Goal: Transaction & Acquisition: Purchase product/service

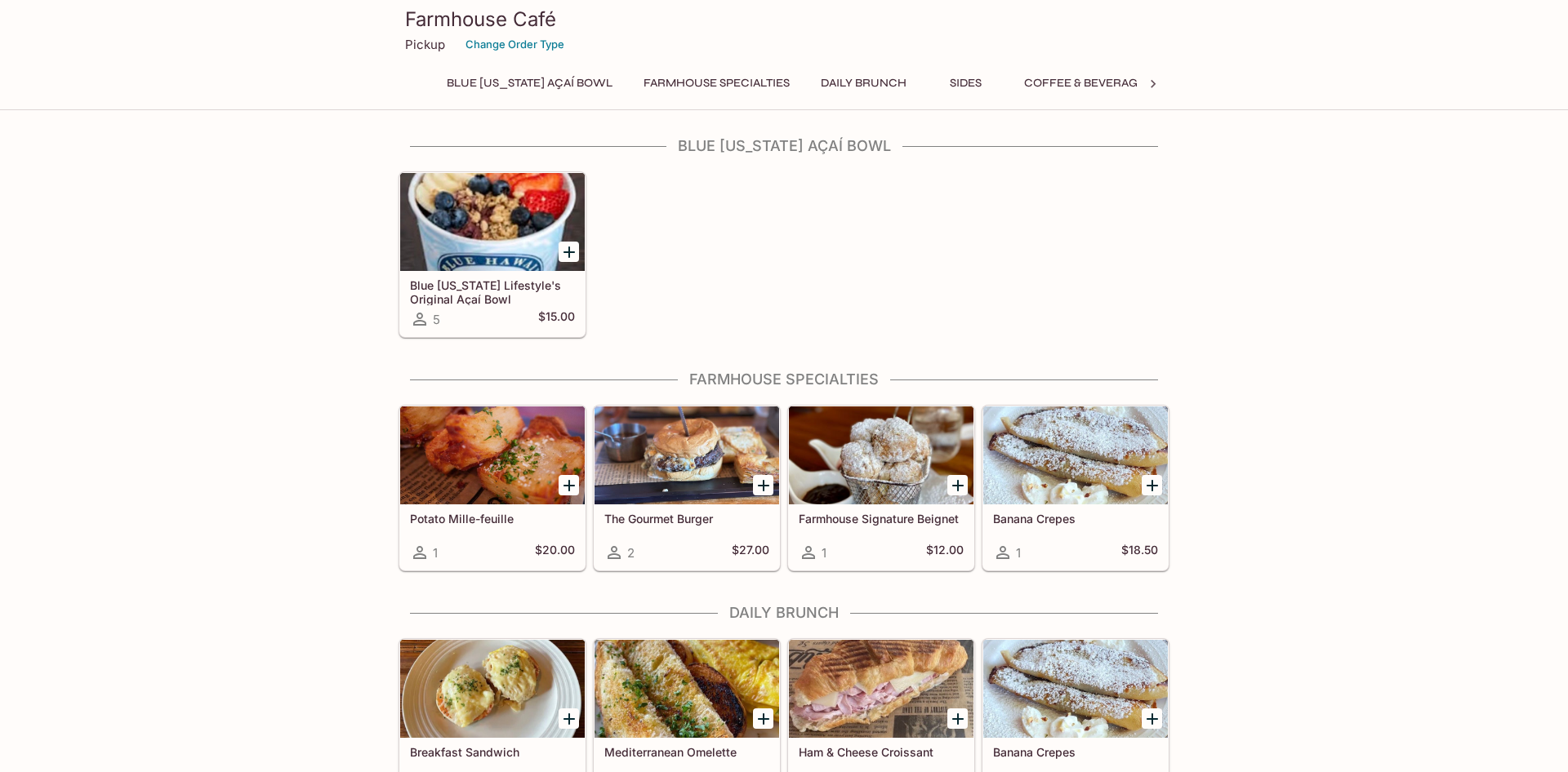
click at [488, 551] on div "1 $20.00" at bounding box center [492, 552] width 165 height 20
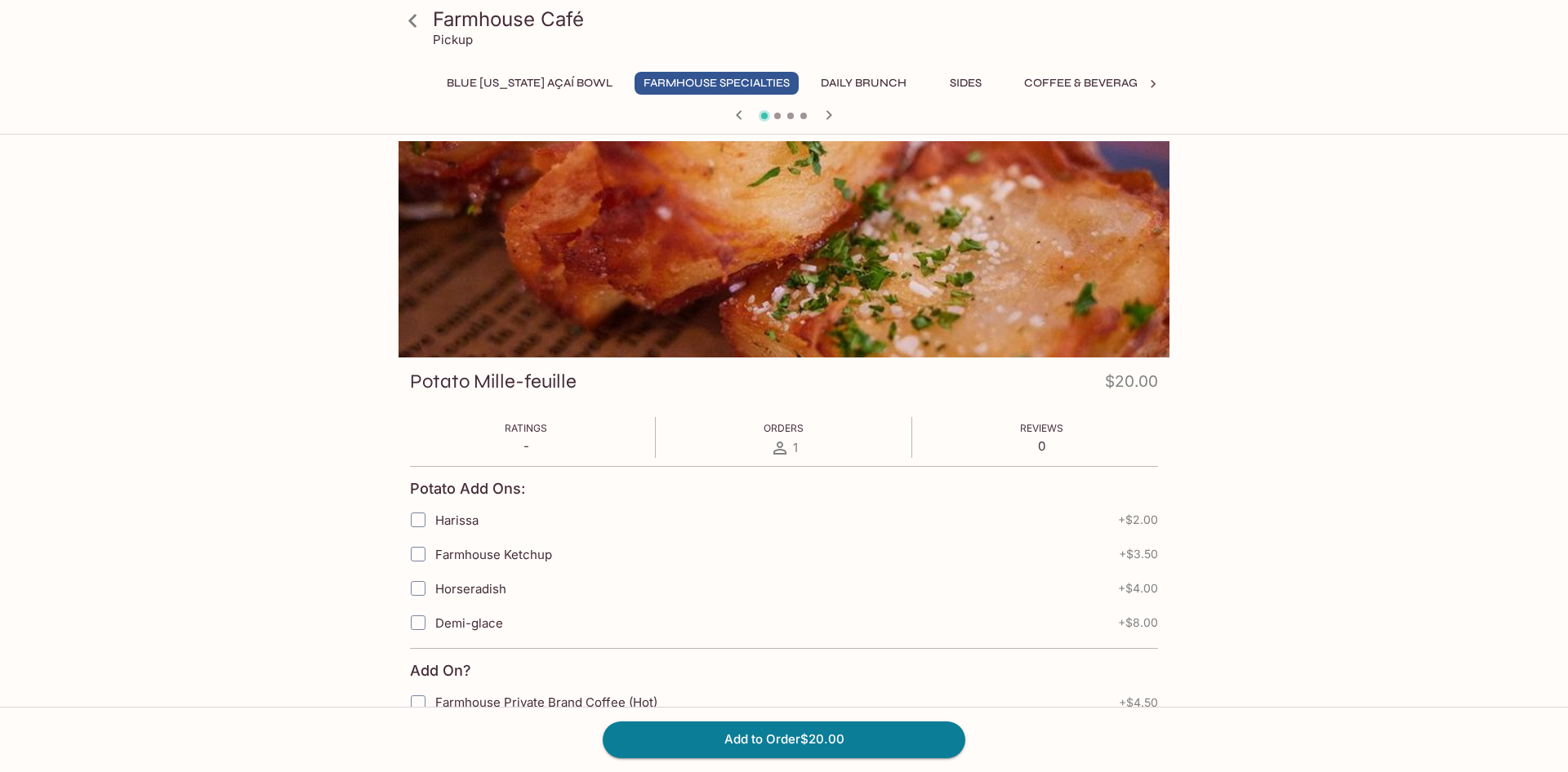
click at [418, 592] on input "Horseradish" at bounding box center [418, 588] width 33 height 33
click at [419, 591] on input "Horseradish" at bounding box center [418, 588] width 33 height 33
checkbox input "false"
click at [746, 738] on button "Add to Order $20.00" at bounding box center [784, 739] width 363 height 36
click at [412, 24] on icon at bounding box center [412, 20] width 8 height 13
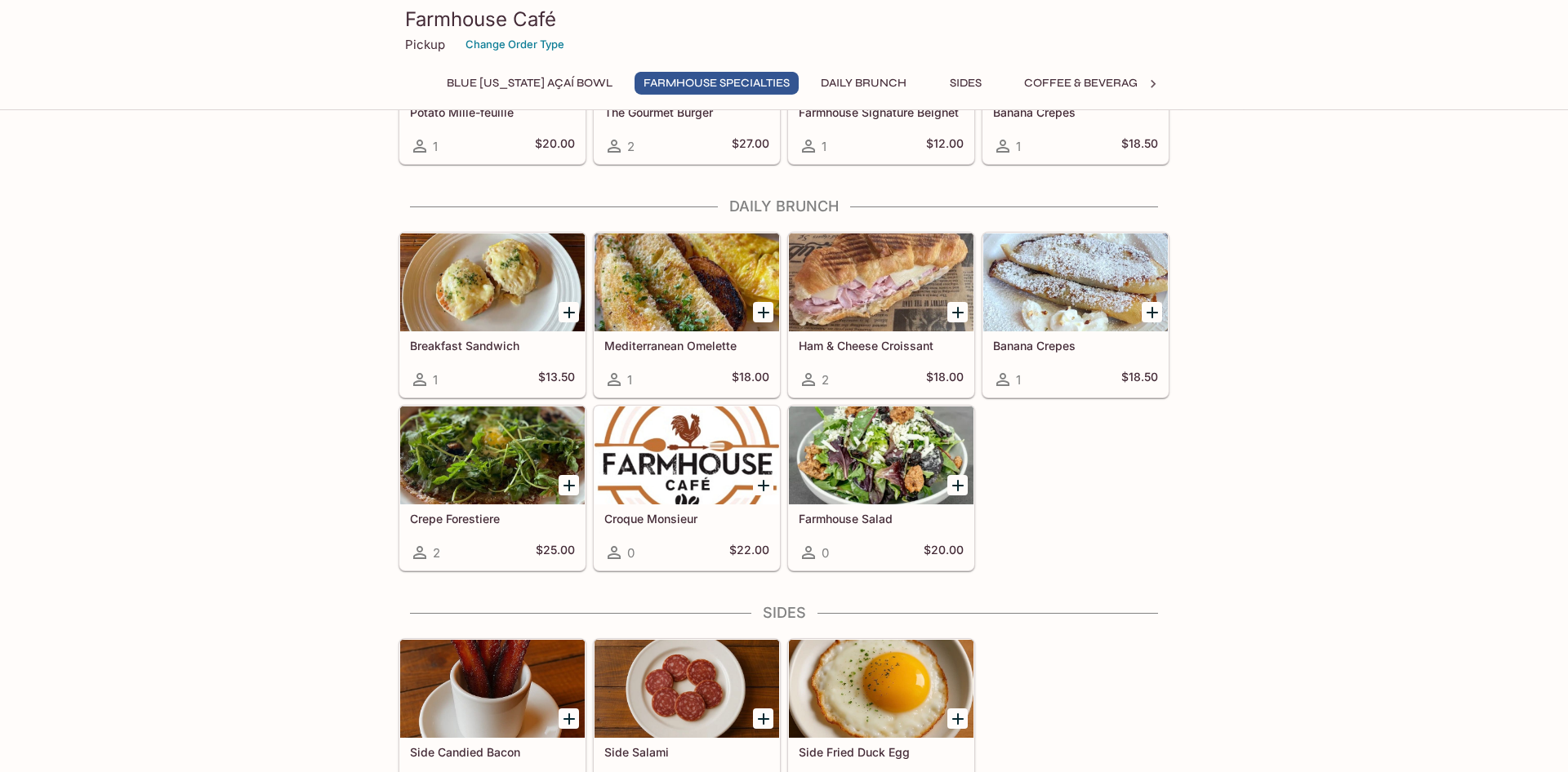
scroll to position [416, 0]
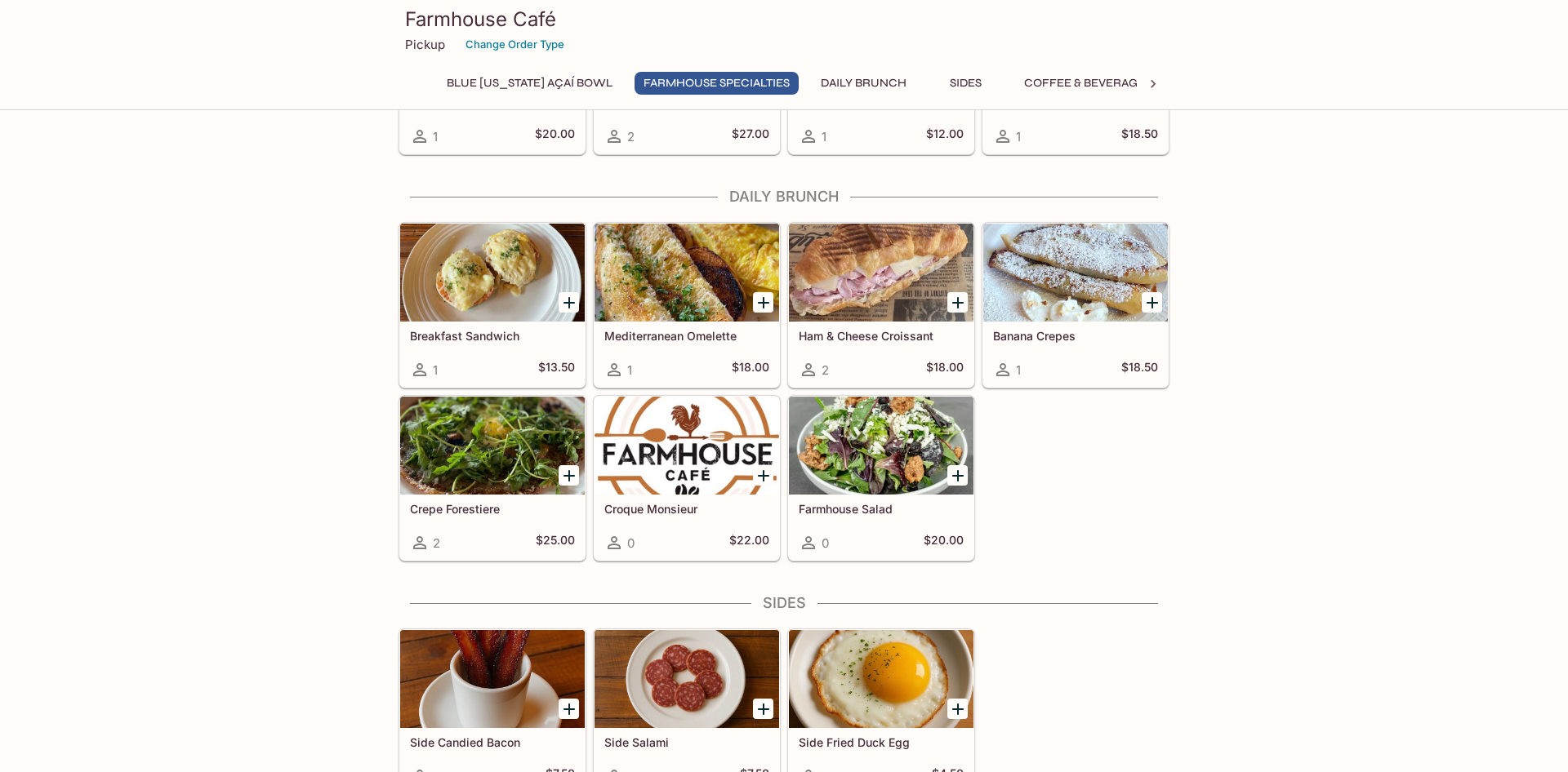
click at [463, 506] on h5 "Crepe Forestiere" at bounding box center [492, 509] width 165 height 14
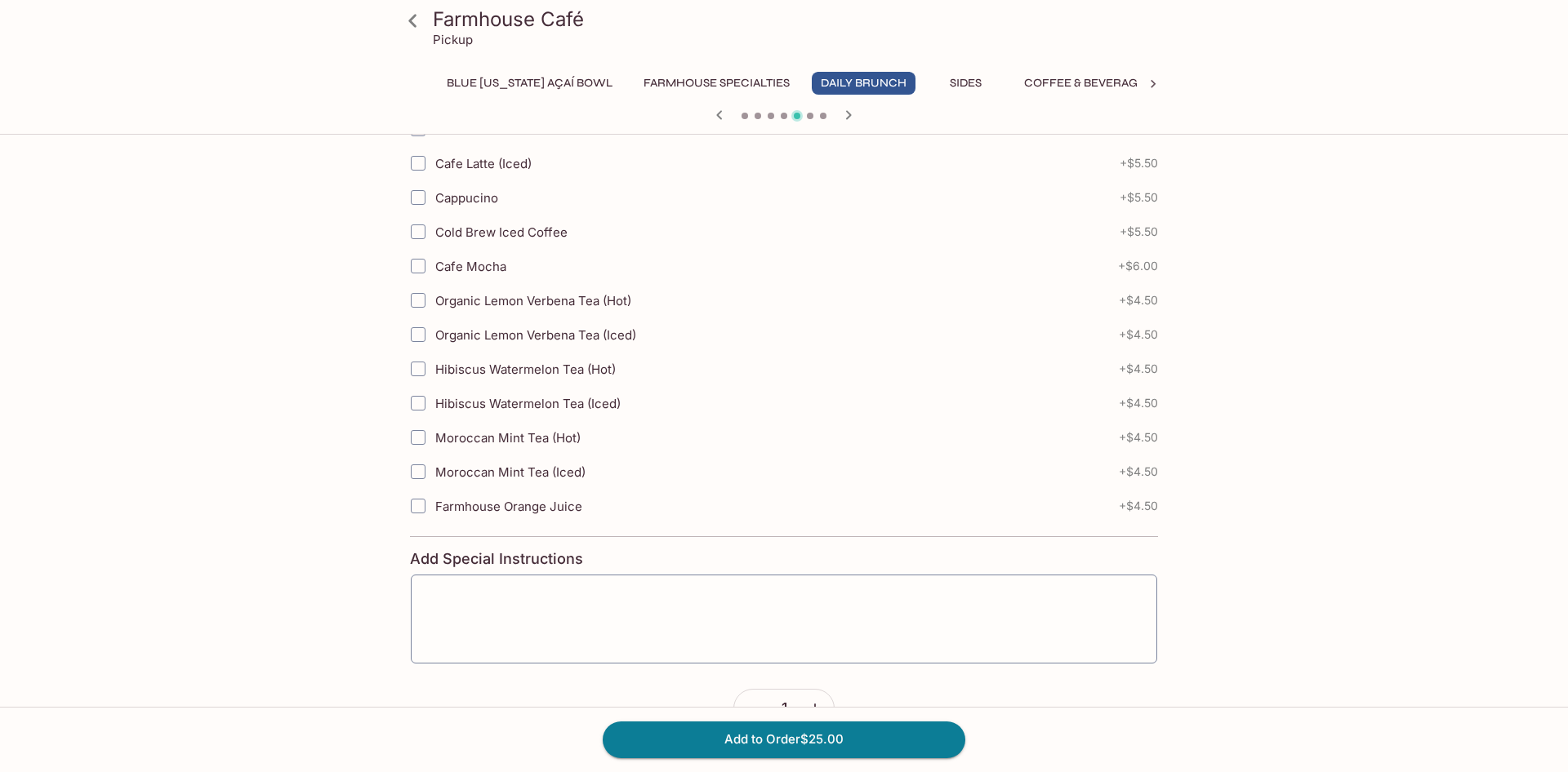
scroll to position [582, 0]
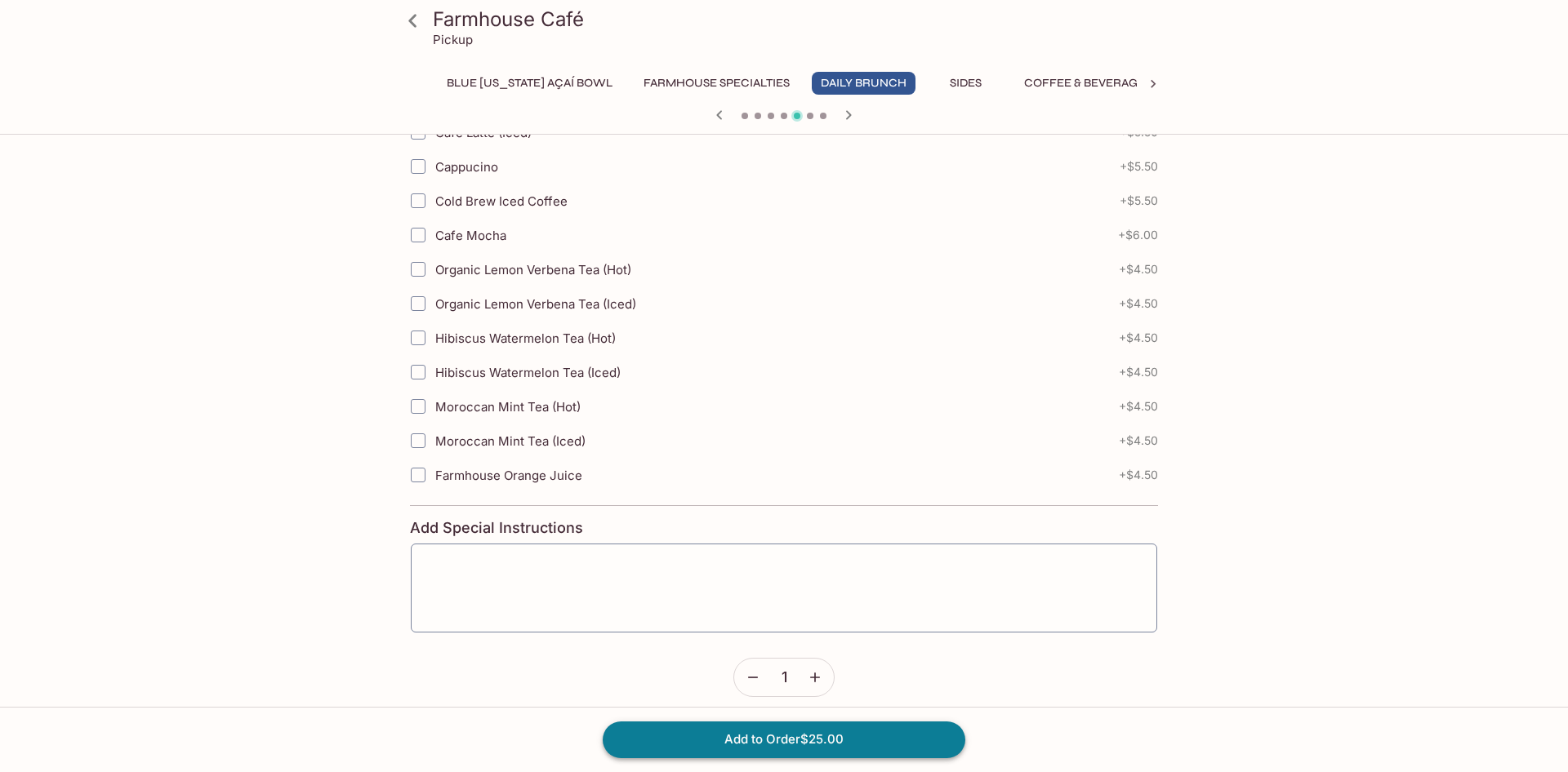
click at [675, 739] on button "Add to Order $25.00" at bounding box center [784, 739] width 363 height 36
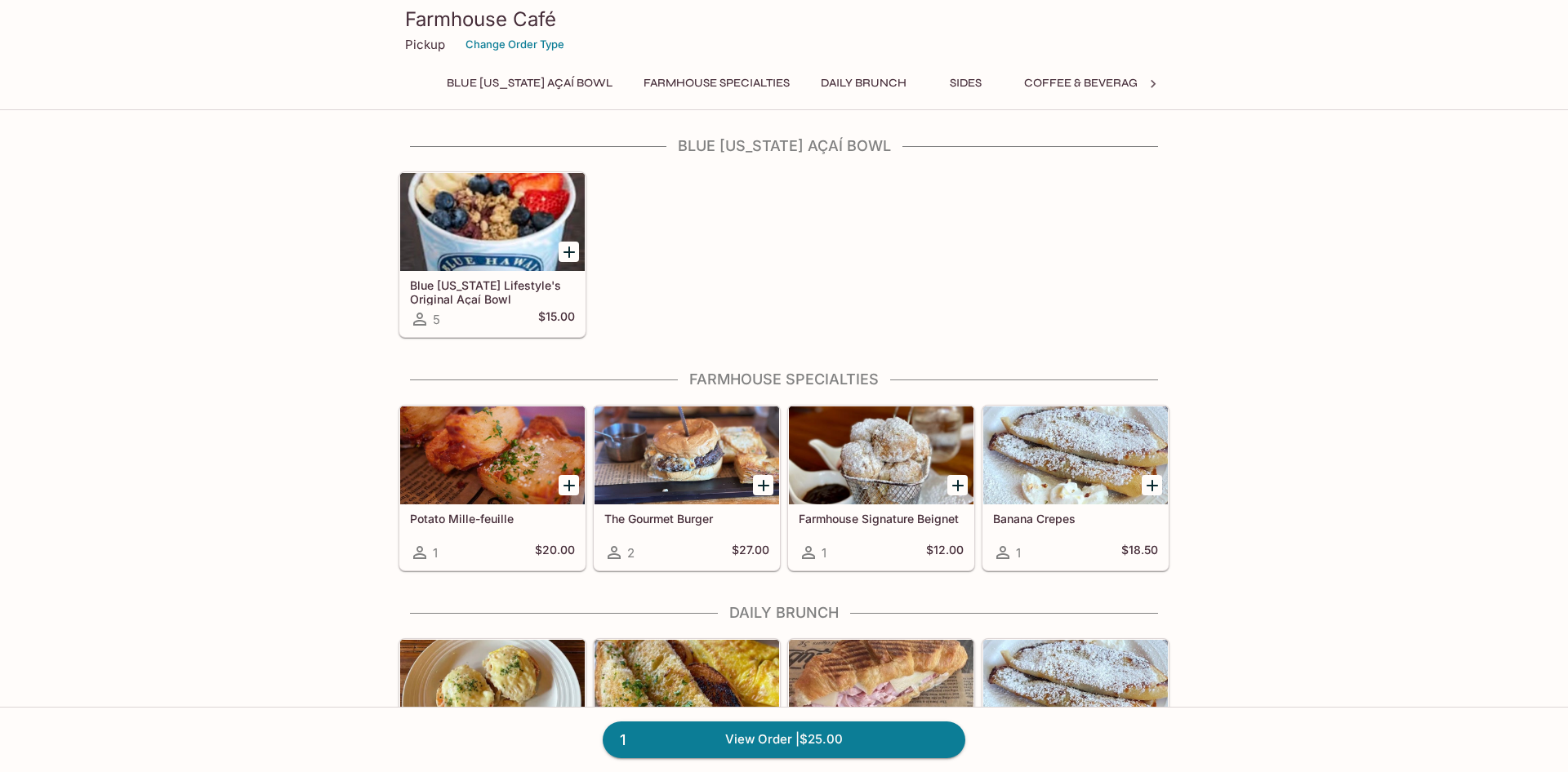
click at [497, 492] on div at bounding box center [492, 456] width 184 height 98
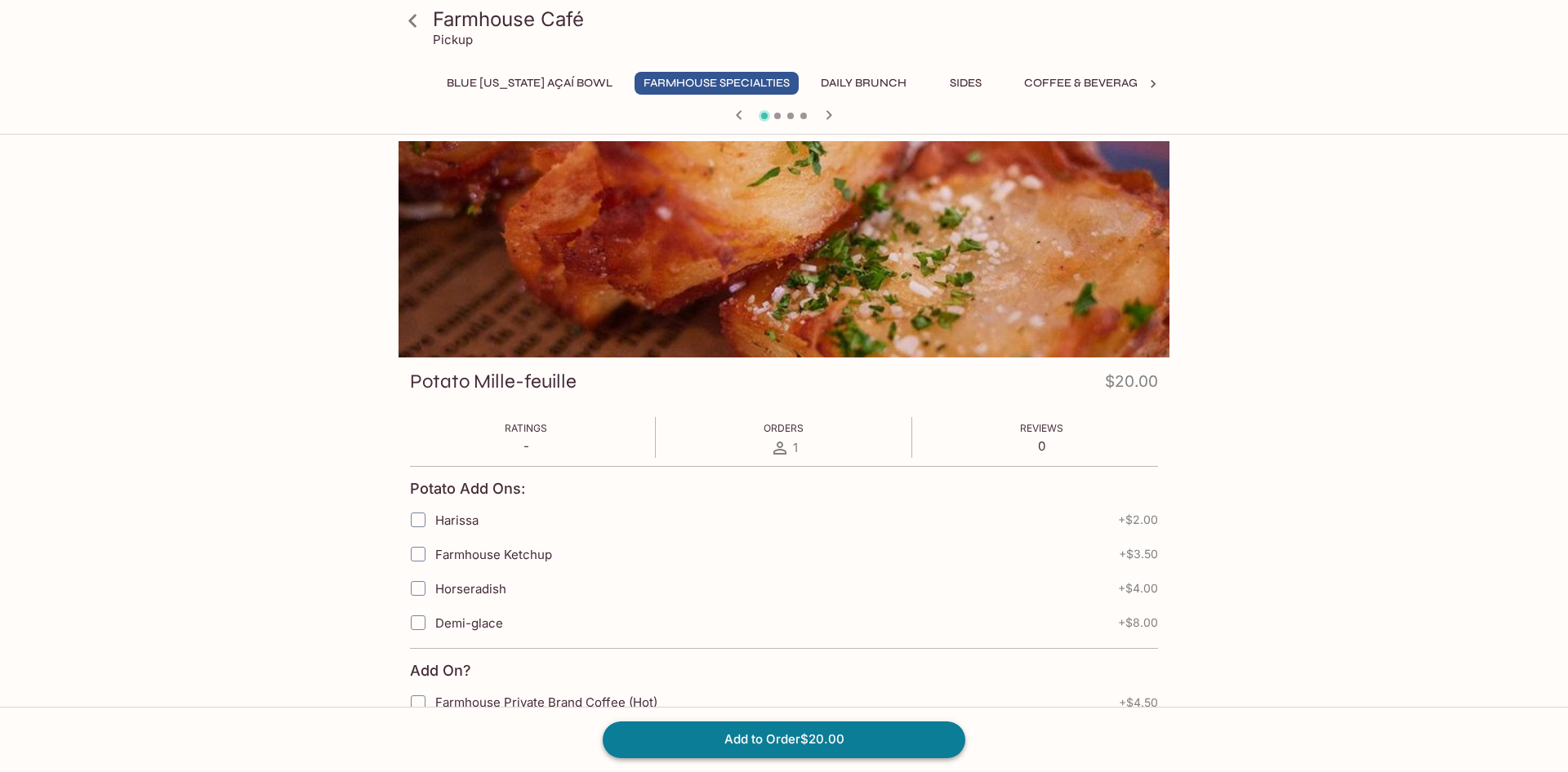
click at [782, 744] on button "Add to Order $20.00" at bounding box center [784, 739] width 363 height 36
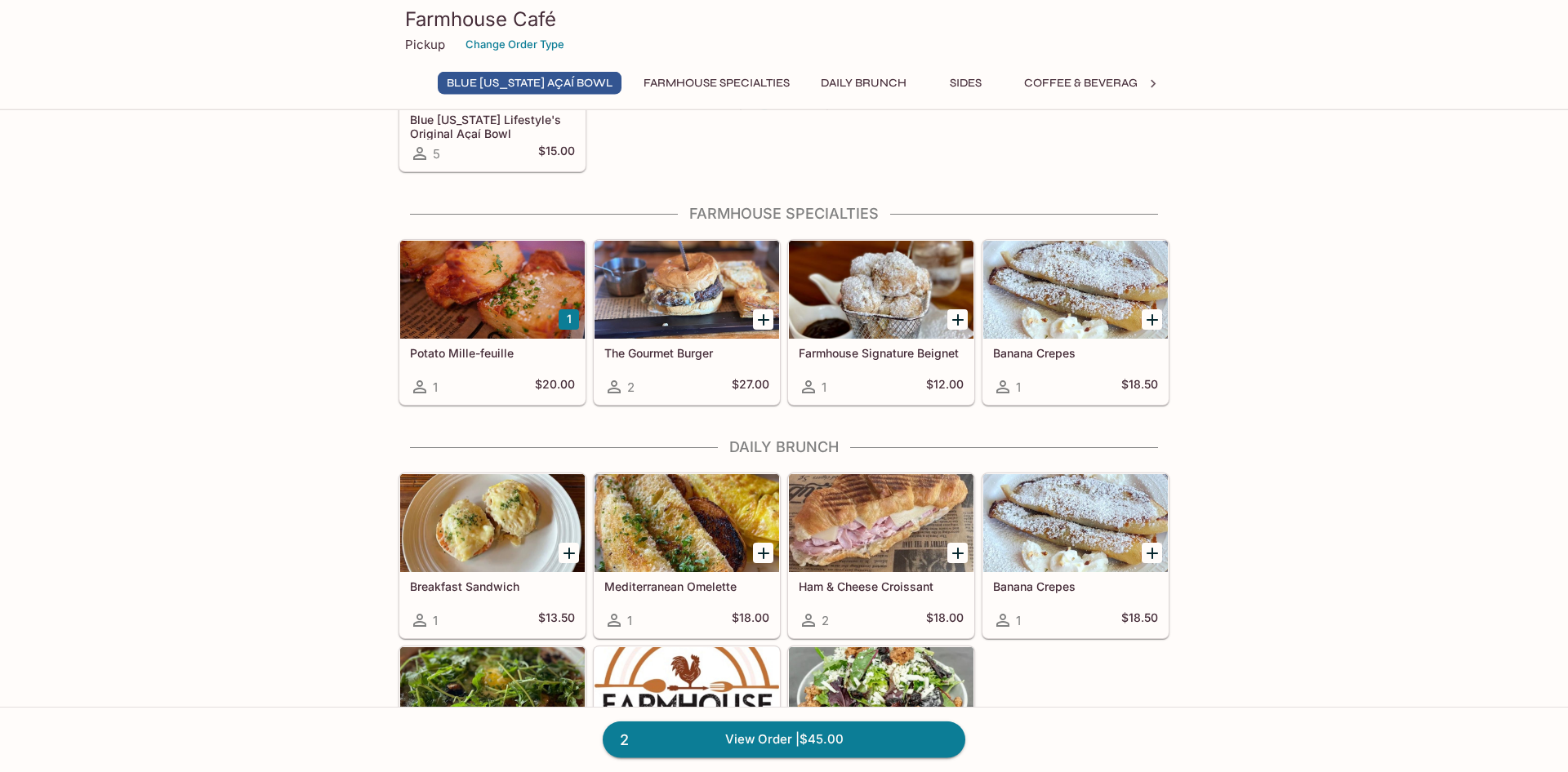
scroll to position [166, 0]
click at [685, 357] on h5 "The Gourmet Burger" at bounding box center [686, 352] width 165 height 14
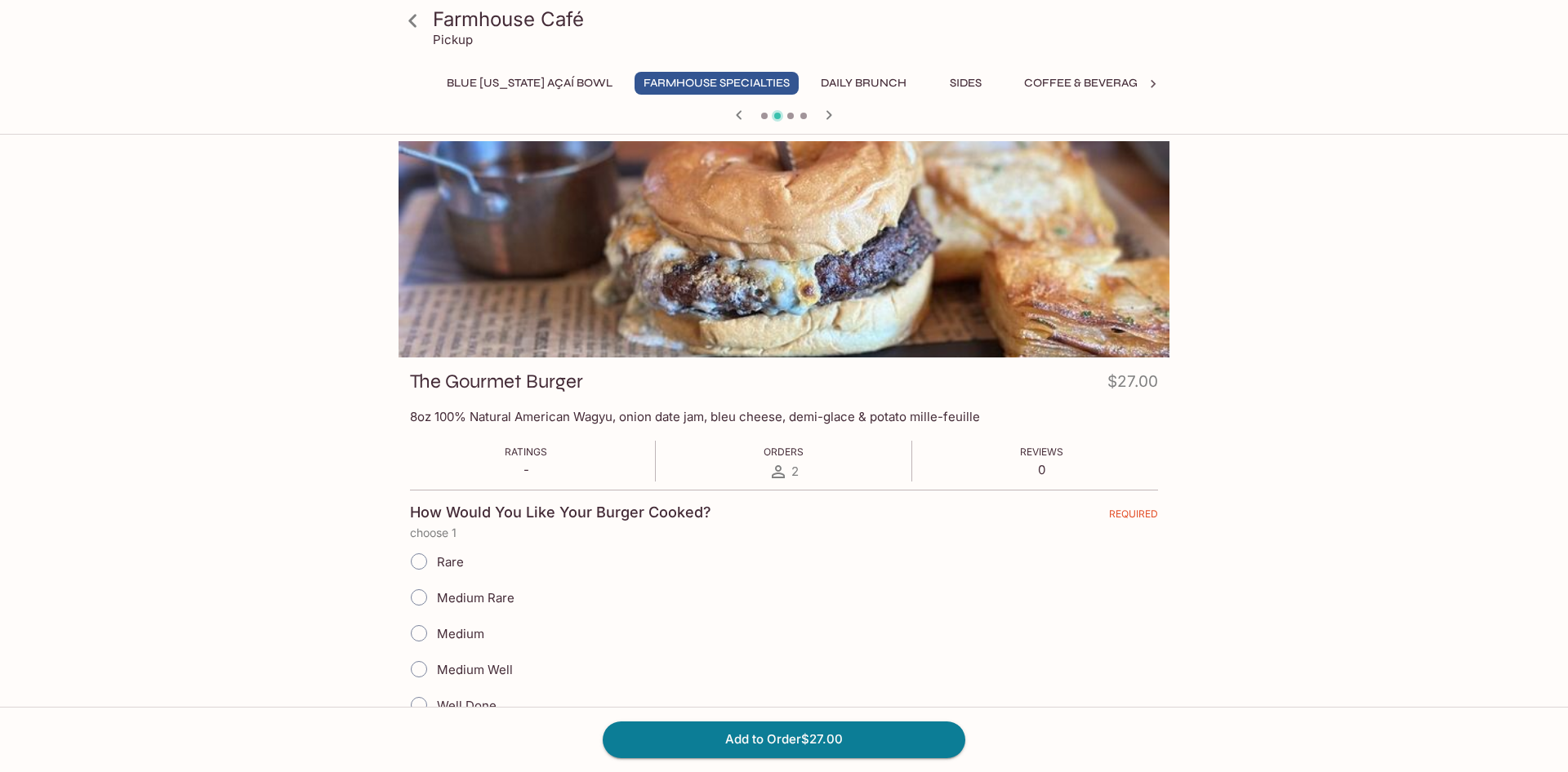
click at [410, 28] on icon at bounding box center [412, 21] width 28 height 28
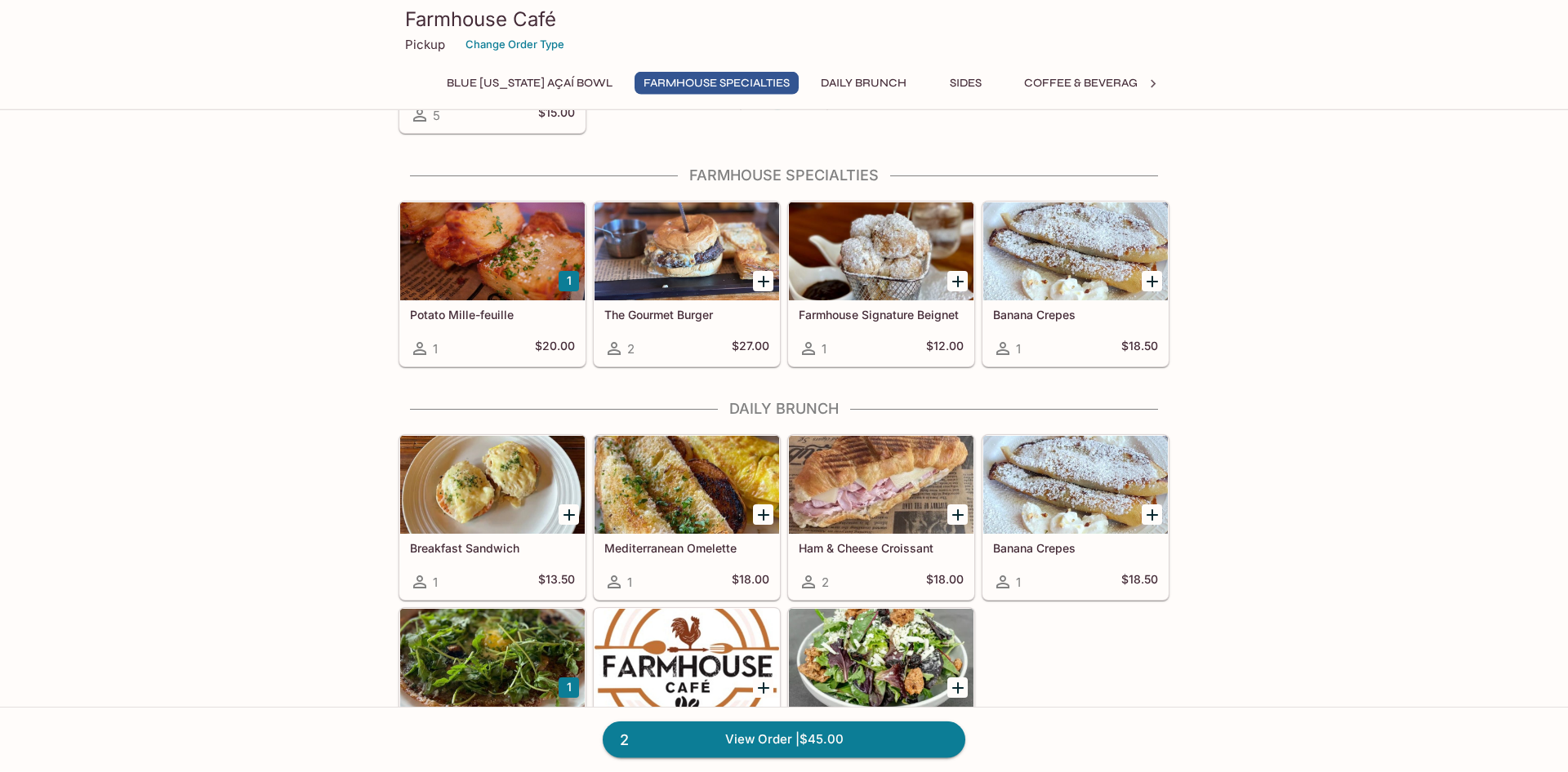
scroll to position [250, 0]
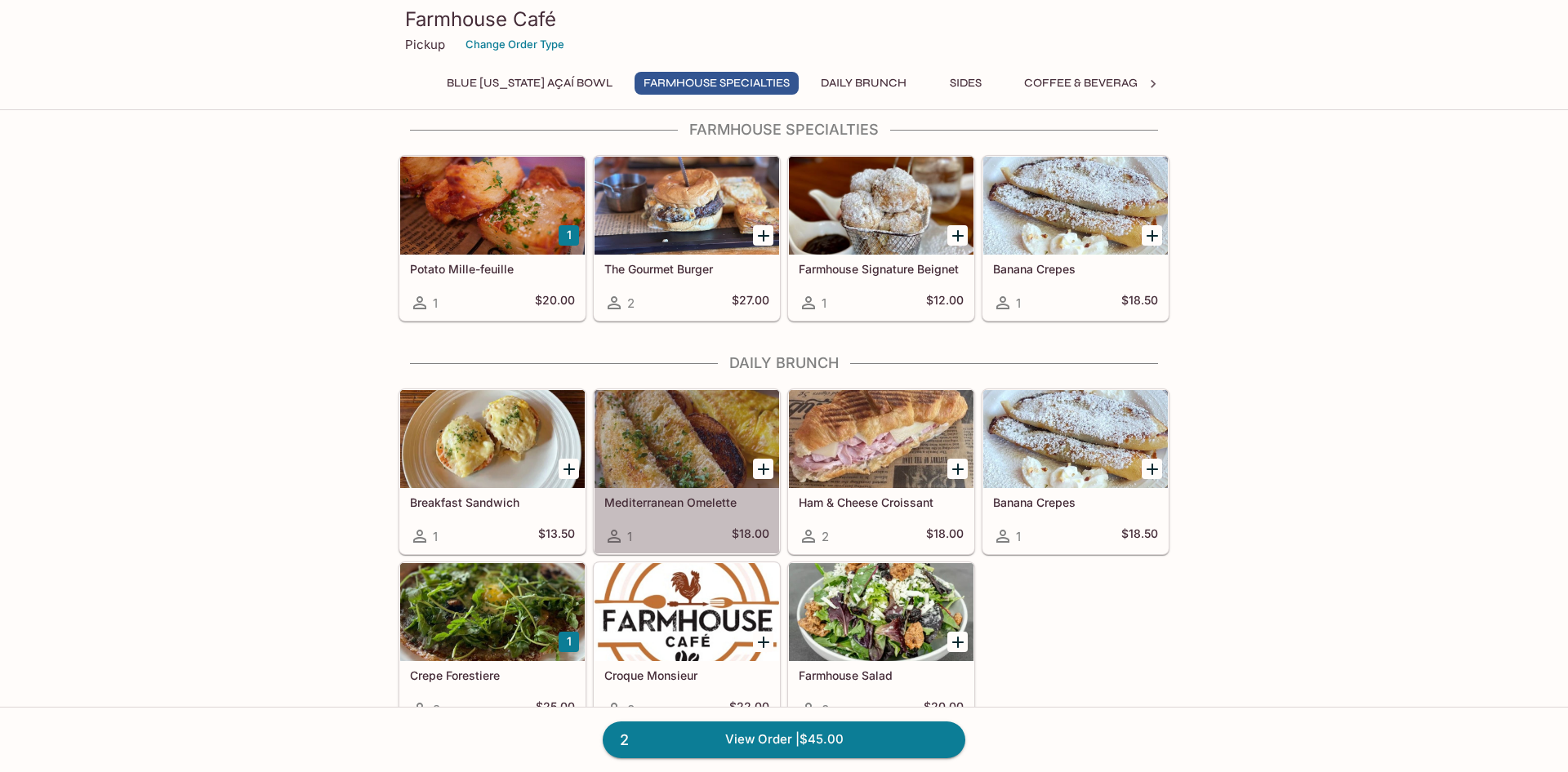
click at [698, 454] on div at bounding box center [687, 439] width 184 height 98
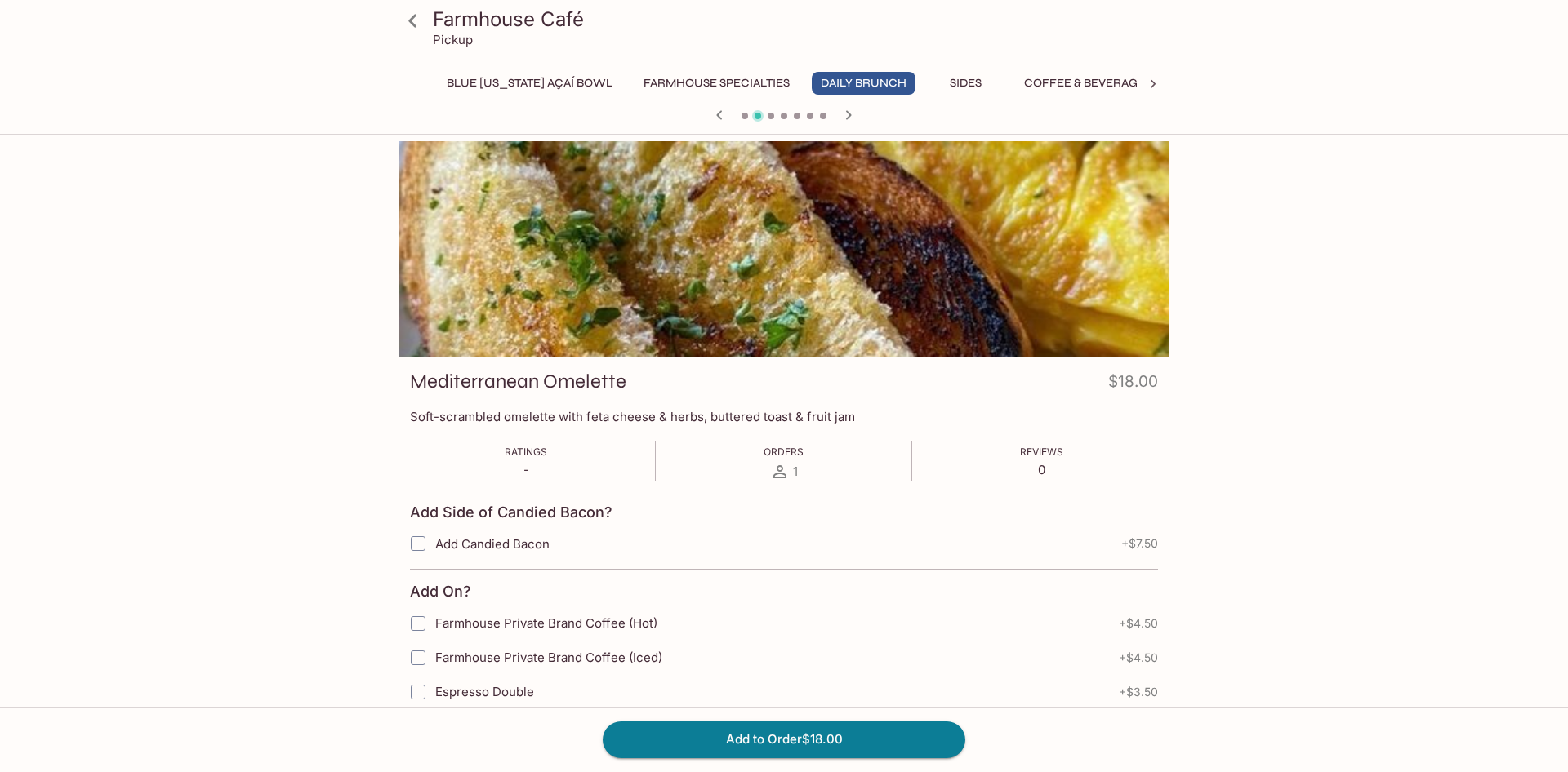
click at [420, 545] on input "Add Candied Bacon" at bounding box center [418, 544] width 33 height 33
checkbox input "true"
click at [707, 750] on button "Add to Order $25.50" at bounding box center [784, 739] width 363 height 36
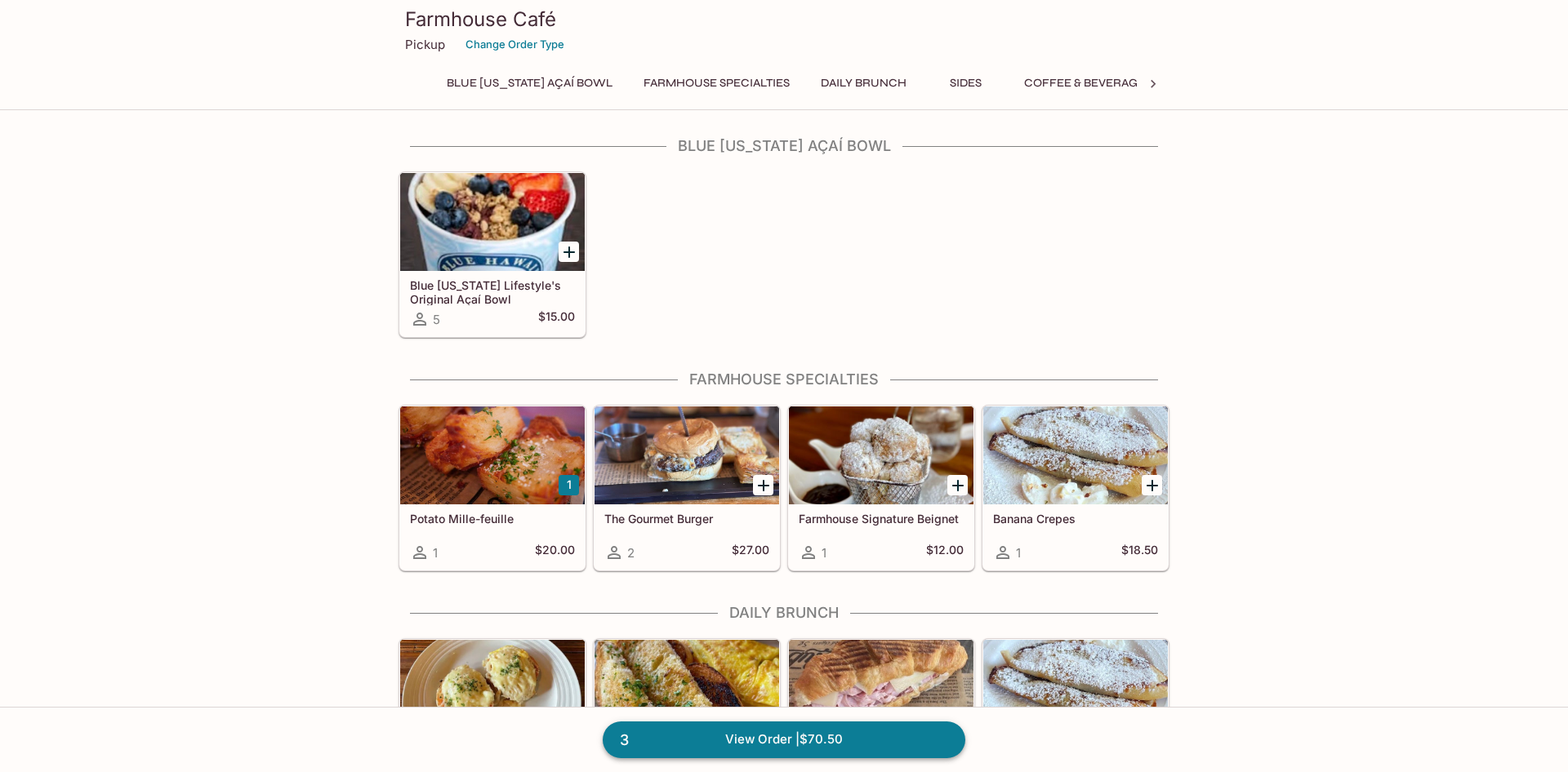
click at [683, 741] on link "3 View Order | $70.50" at bounding box center [784, 739] width 363 height 36
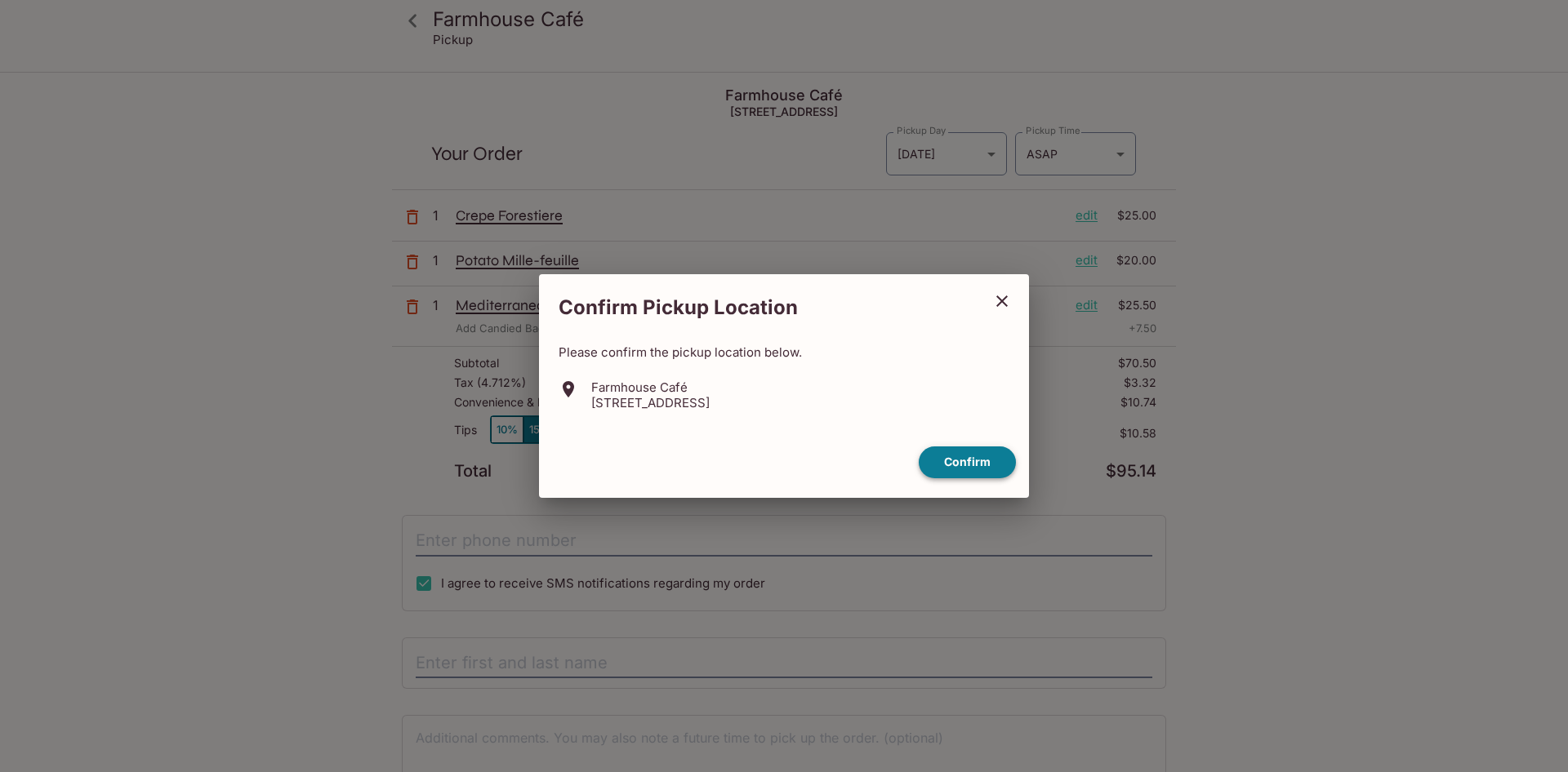
click at [934, 467] on button "Confirm" at bounding box center [967, 462] width 97 height 32
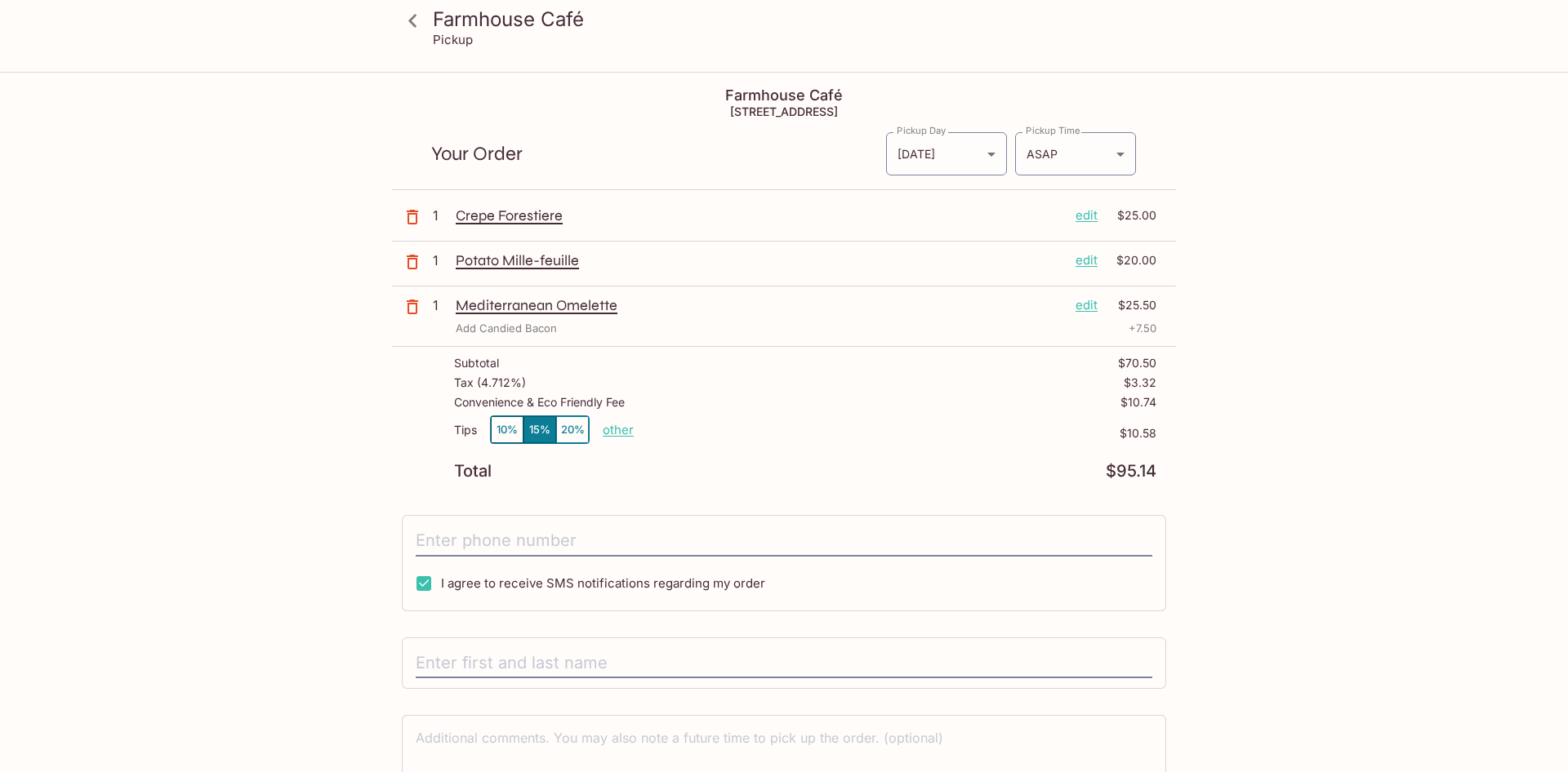
click at [508, 433] on button "10%" at bounding box center [507, 429] width 33 height 27
click at [534, 423] on button "15%" at bounding box center [540, 429] width 33 height 27
click at [497, 427] on button "10%" at bounding box center [507, 429] width 33 height 27
click at [613, 428] on p "other" at bounding box center [618, 430] width 31 height 16
type input "5.00"
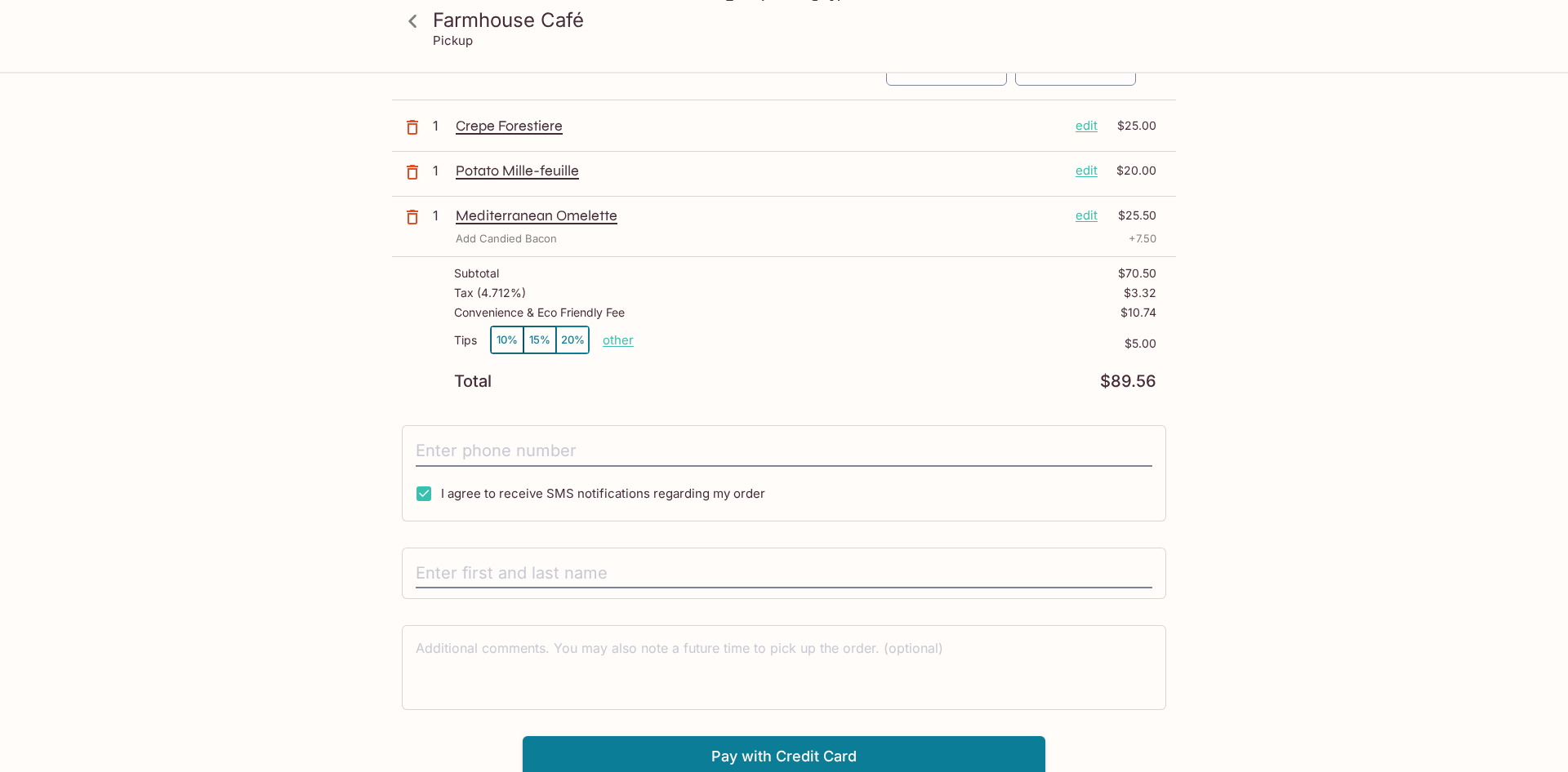
scroll to position [95, 0]
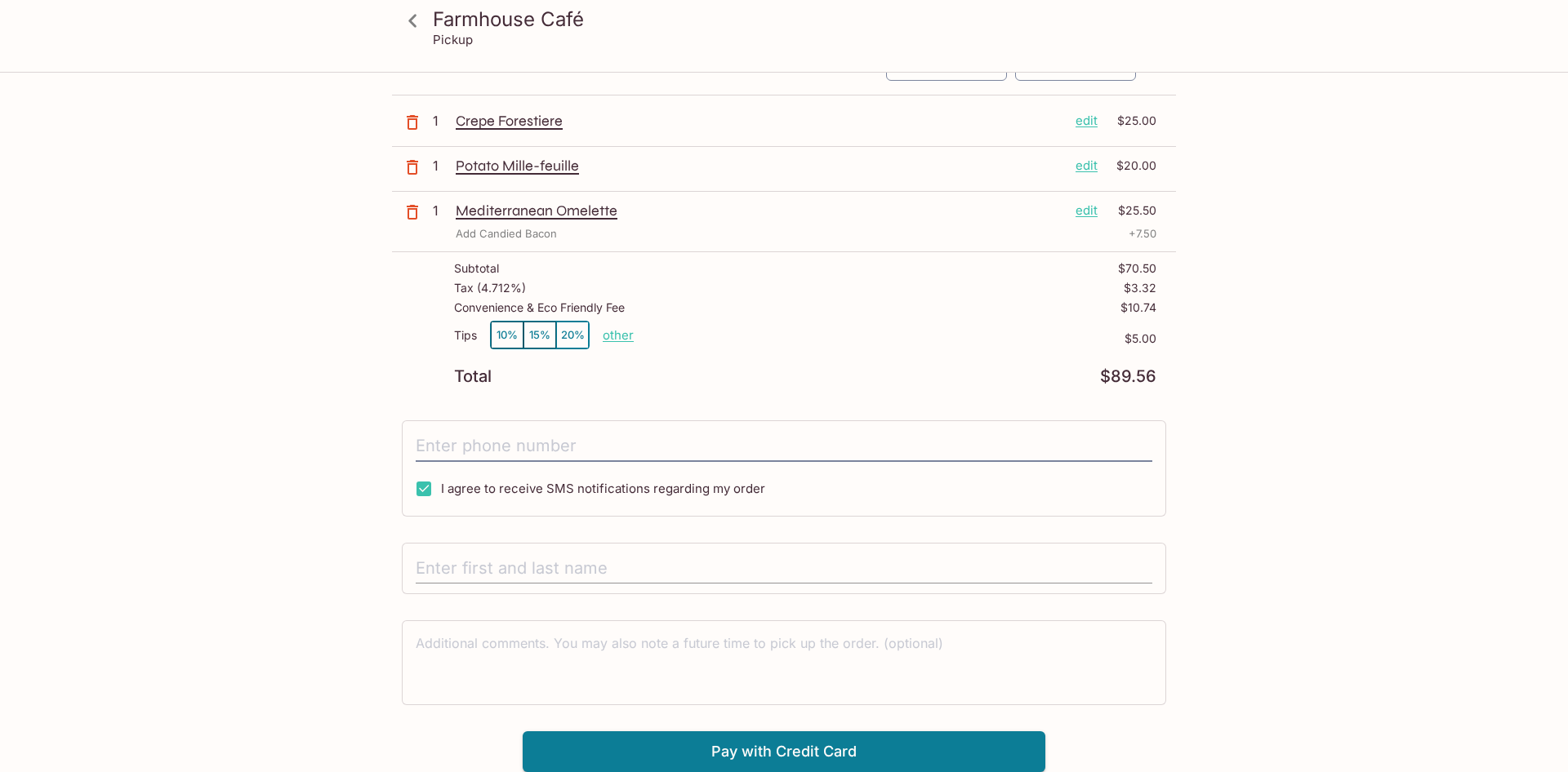
click at [594, 565] on input "text" at bounding box center [784, 569] width 736 height 31
type input "Maile Wong"
click at [717, 753] on button "Pay with Credit Card" at bounding box center [784, 751] width 522 height 40
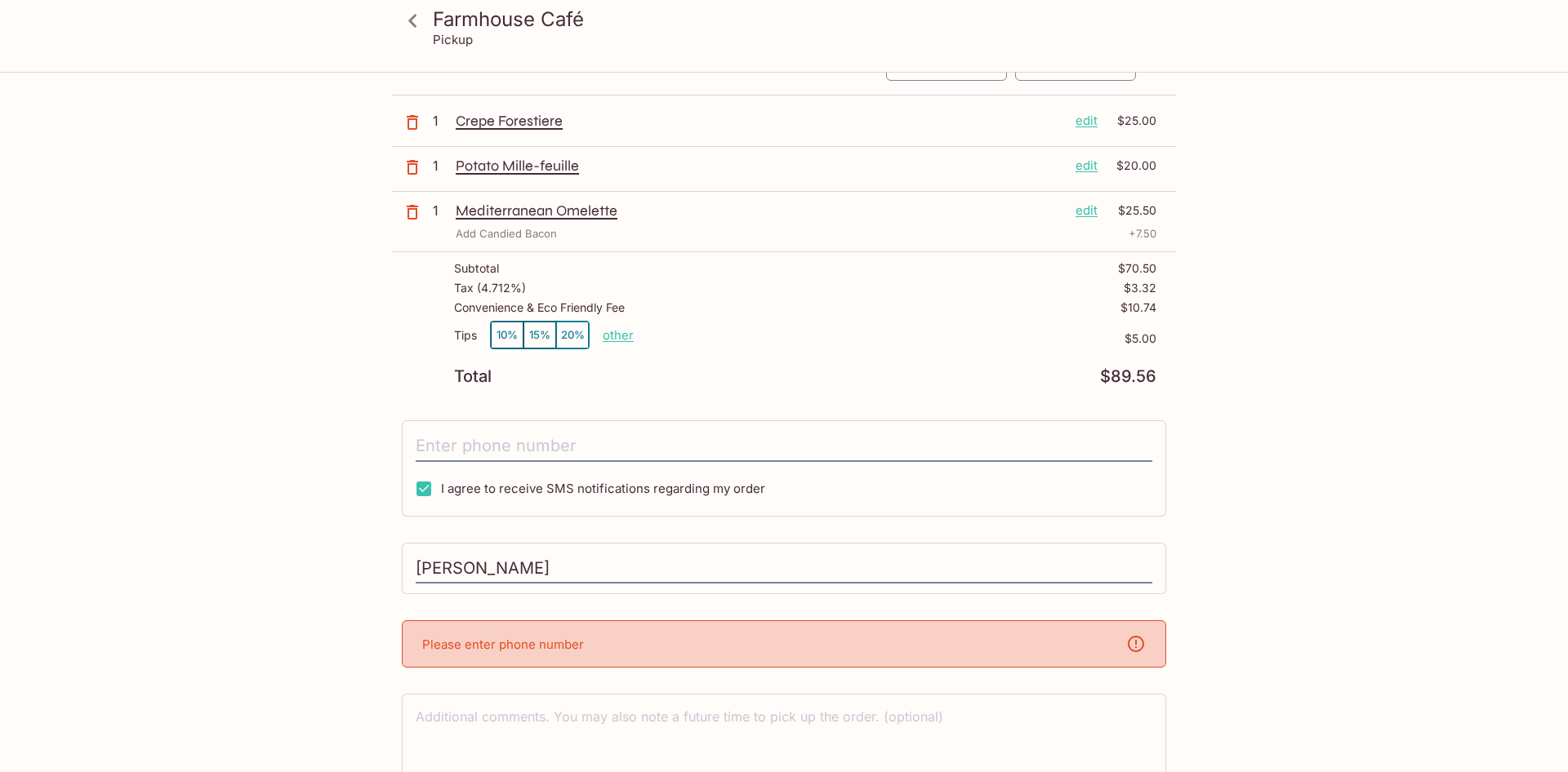
click at [457, 644] on p "Please enter phone number" at bounding box center [503, 644] width 162 height 16
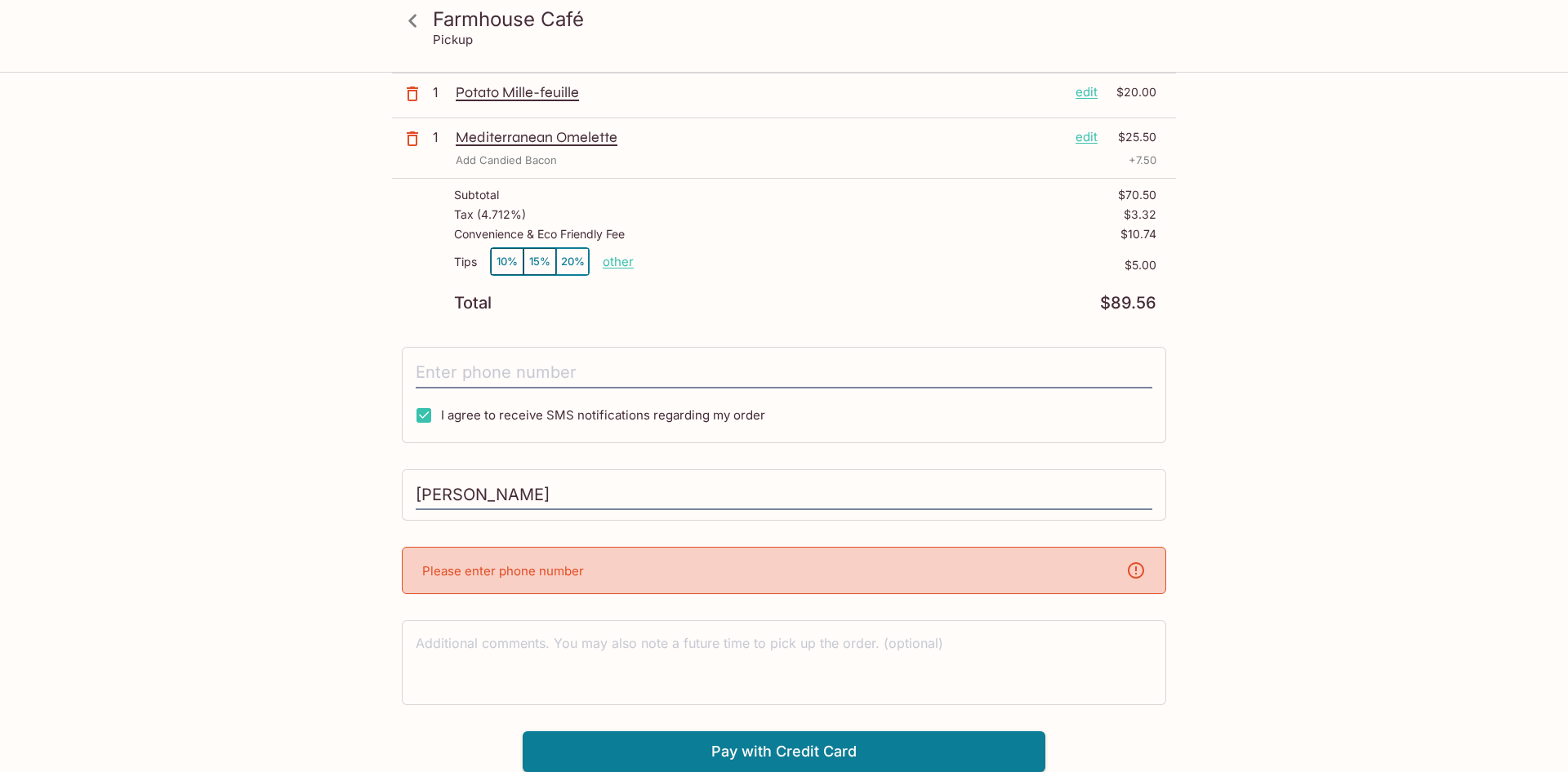
click at [501, 580] on div "Please enter phone number" at bounding box center [784, 570] width 765 height 47
click at [1143, 566] on icon at bounding box center [1135, 570] width 20 height 20
click at [503, 560] on div "Please enter phone number" at bounding box center [784, 570] width 765 height 47
click at [469, 657] on textarea at bounding box center [784, 662] width 736 height 56
type textarea "808-392-6856"
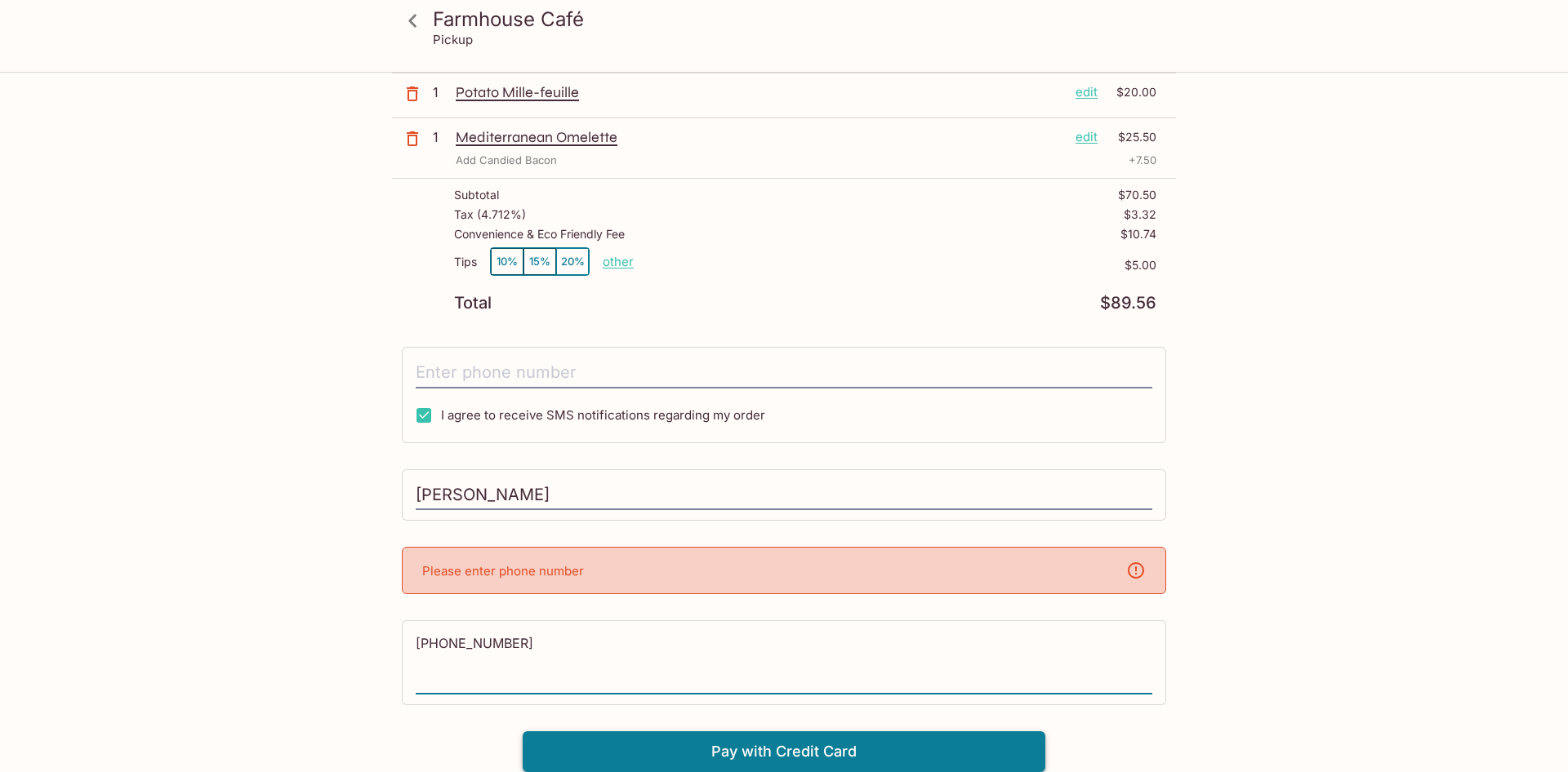
click at [729, 763] on button "Pay with Credit Card" at bounding box center [784, 751] width 522 height 40
click at [728, 582] on div "Please enter phone number" at bounding box center [784, 570] width 765 height 47
click at [534, 472] on div "Maile Wong" at bounding box center [784, 495] width 765 height 53
click at [529, 496] on input "Maile Wong" at bounding box center [784, 495] width 736 height 31
click at [511, 364] on input "tel" at bounding box center [784, 373] width 736 height 31
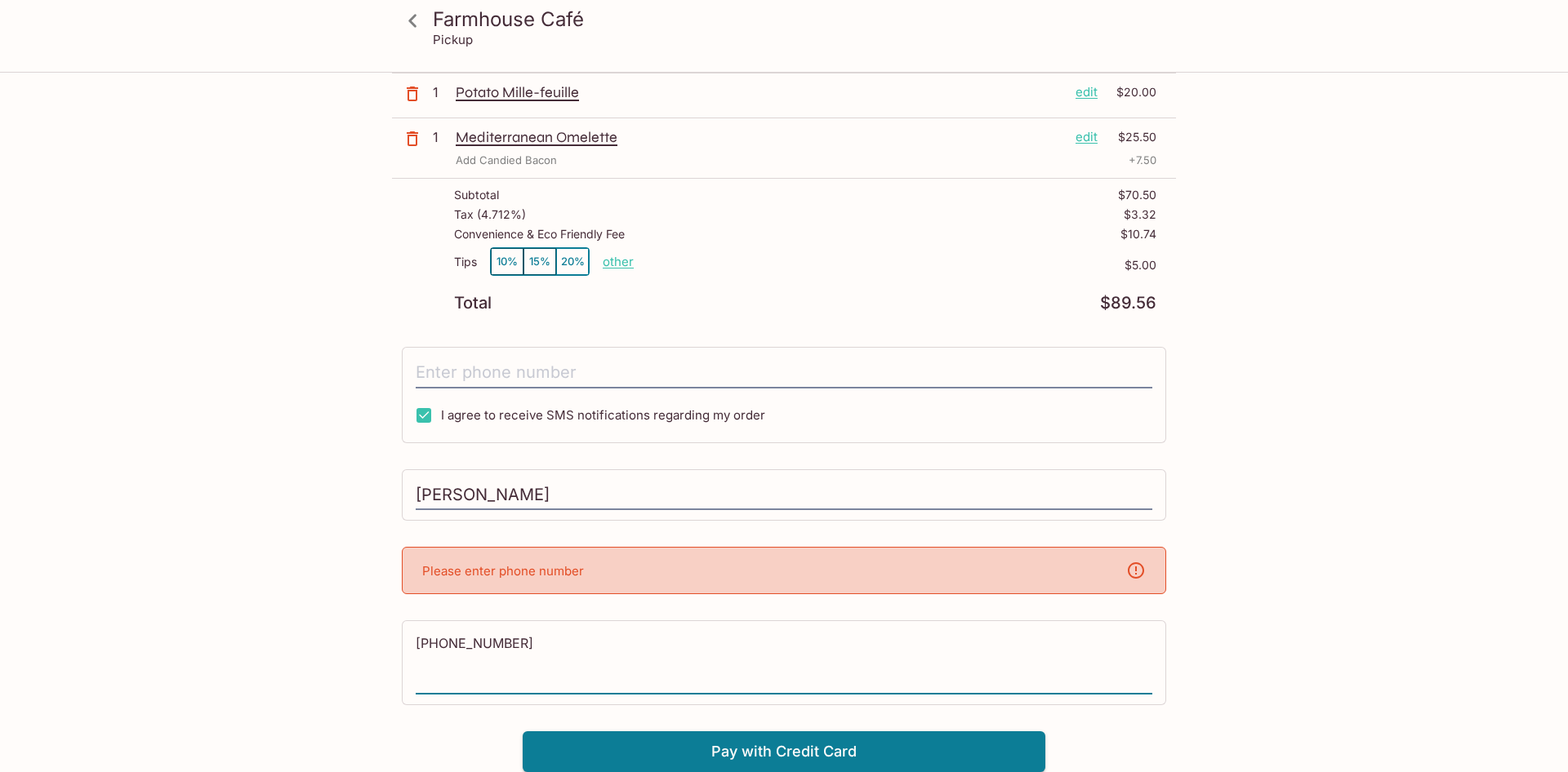
drag, startPoint x: 545, startPoint y: 649, endPoint x: 347, endPoint y: 653, distance: 198.0
click at [415, 653] on textarea "808-392-6856" at bounding box center [784, 662] width 736 height 56
click at [506, 370] on input "tel" at bounding box center [784, 373] width 736 height 31
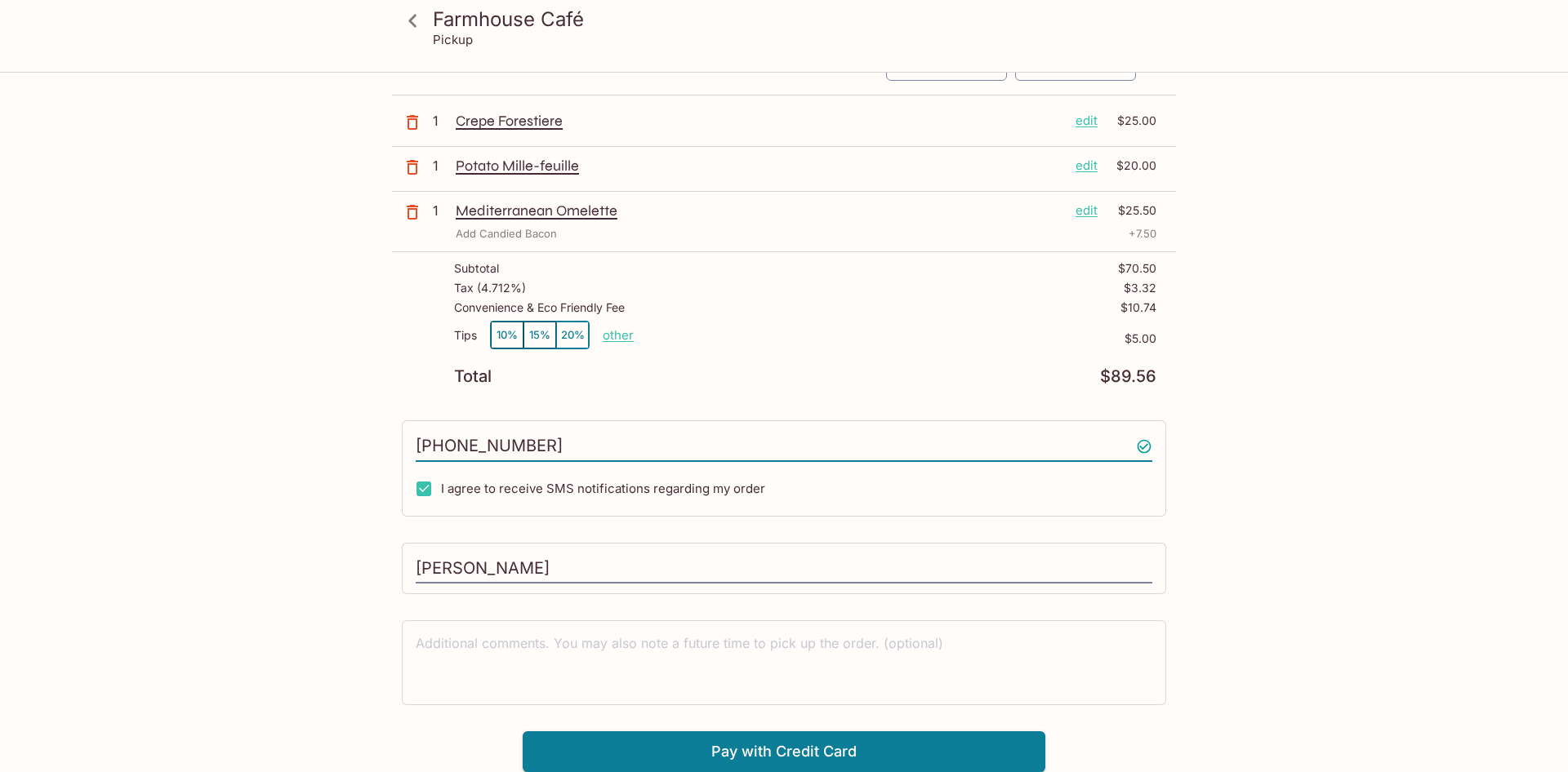
scroll to position [95, 0]
type input "(808) 392-6856"
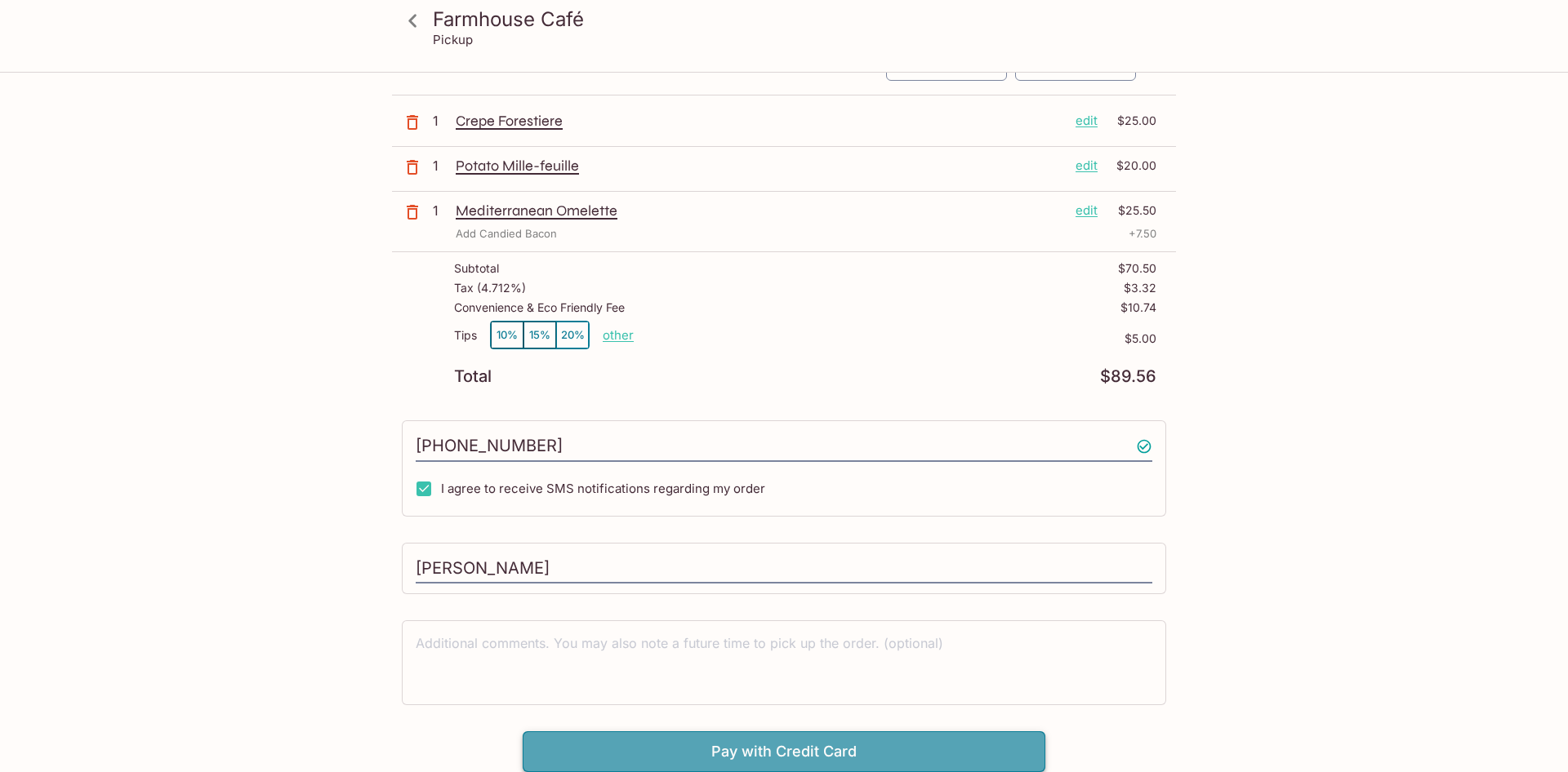
click at [792, 750] on button "Pay with Credit Card" at bounding box center [784, 751] width 522 height 40
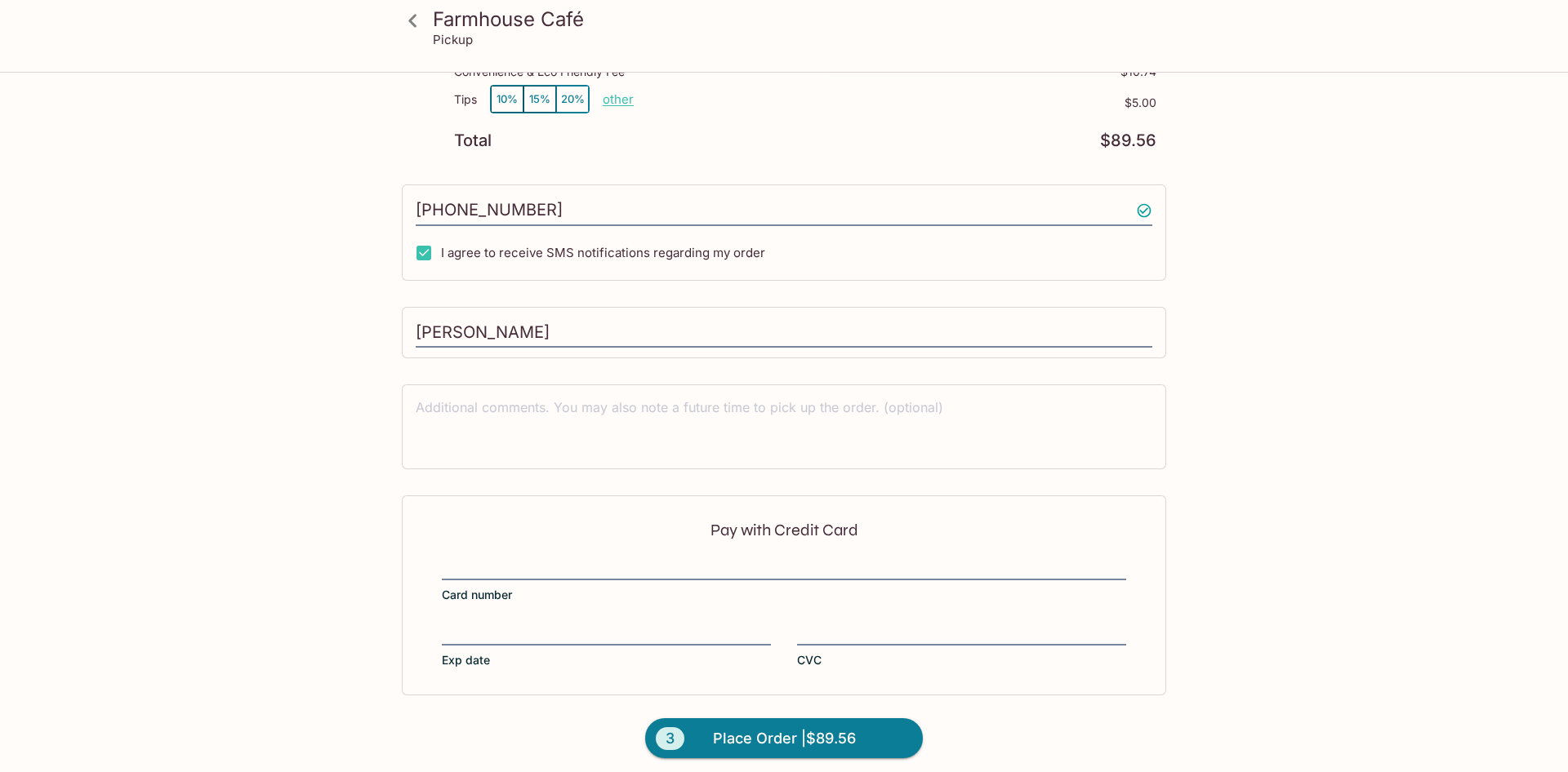
scroll to position [339, 0]
